Goal: Task Accomplishment & Management: Use online tool/utility

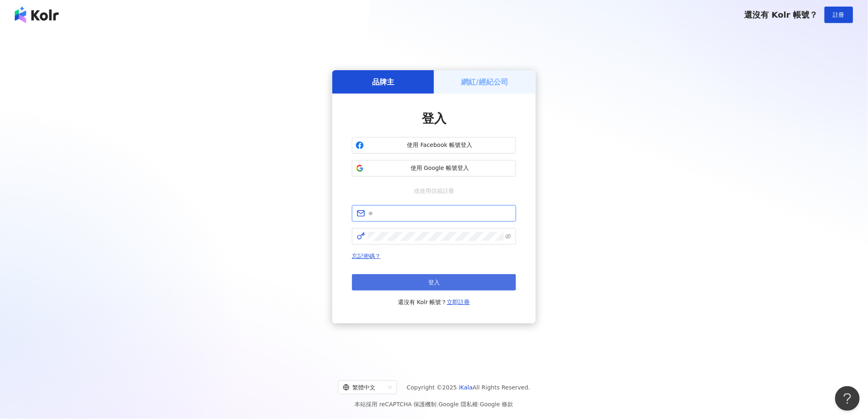
type input "**********"
click at [445, 279] on button "登入" at bounding box center [434, 282] width 164 height 16
